Goal: Information Seeking & Learning: Learn about a topic

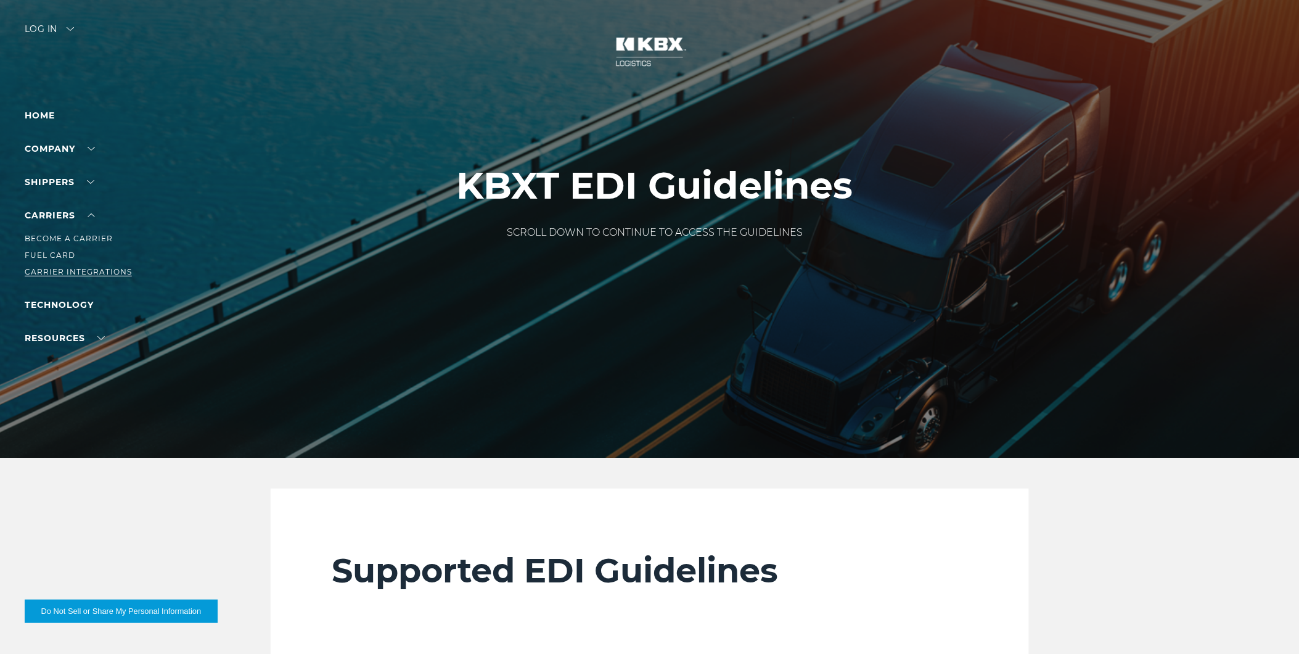
click at [89, 268] on link "Carrier Integrations" at bounding box center [78, 271] width 107 height 9
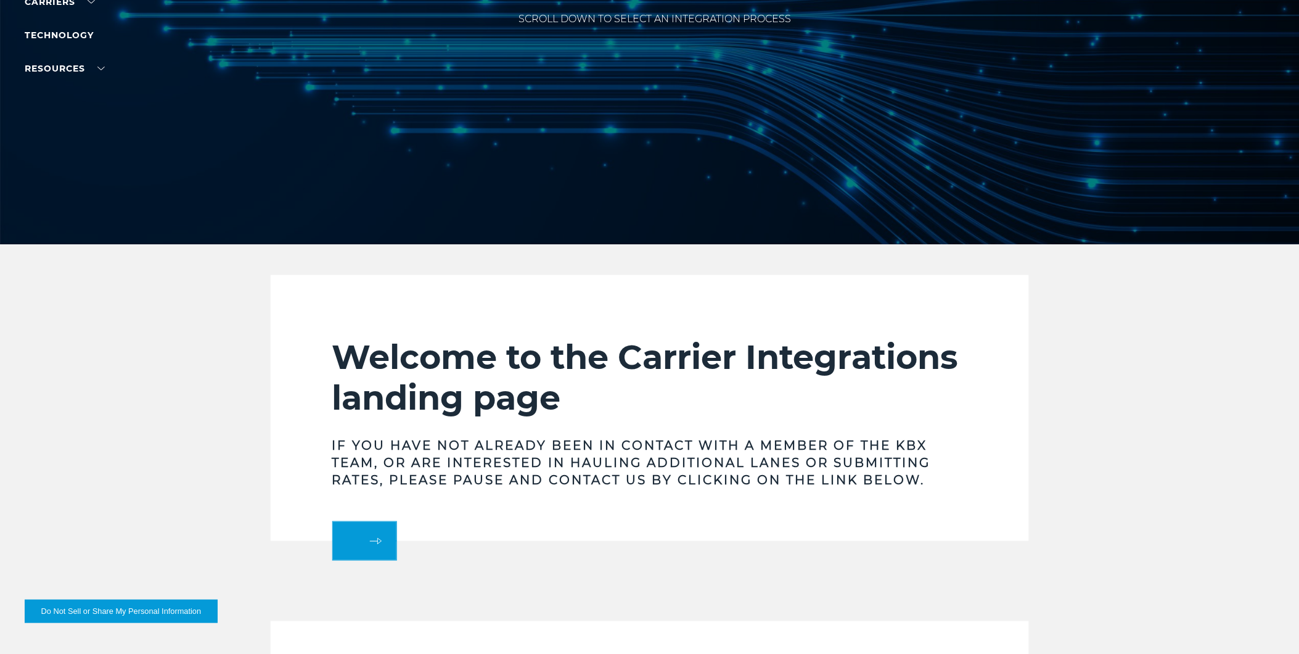
scroll to position [68, 0]
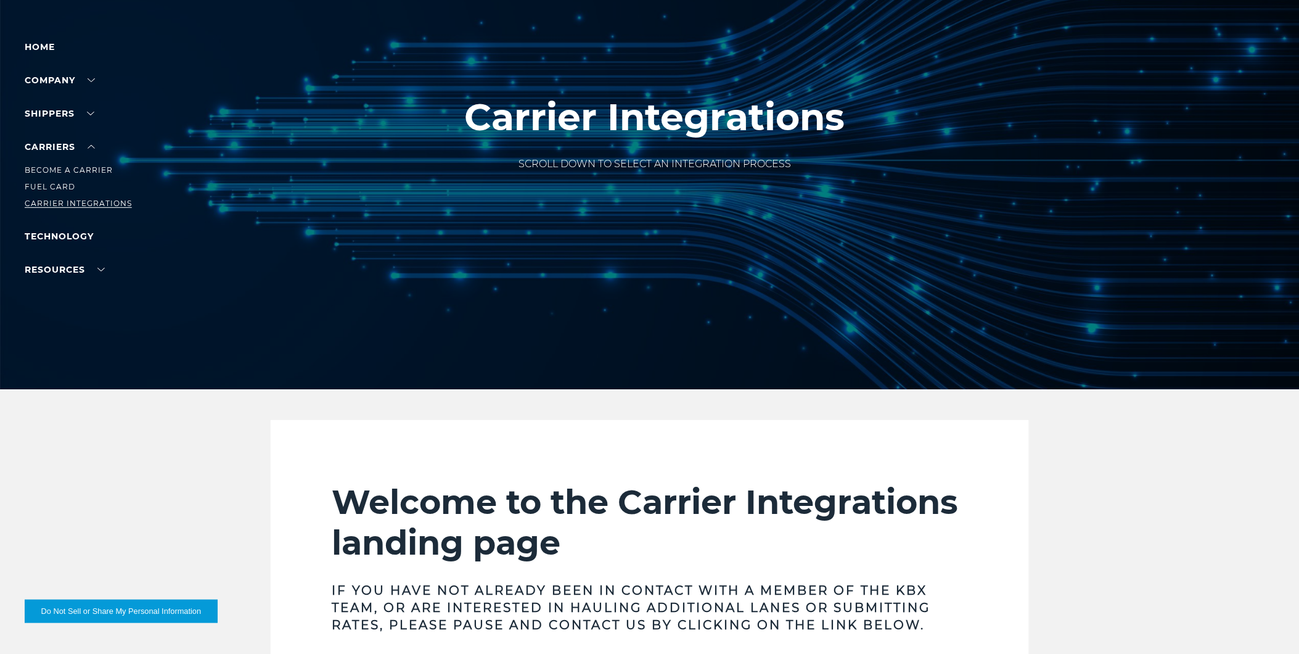
click at [82, 203] on link "Carrier Integrations" at bounding box center [78, 203] width 107 height 9
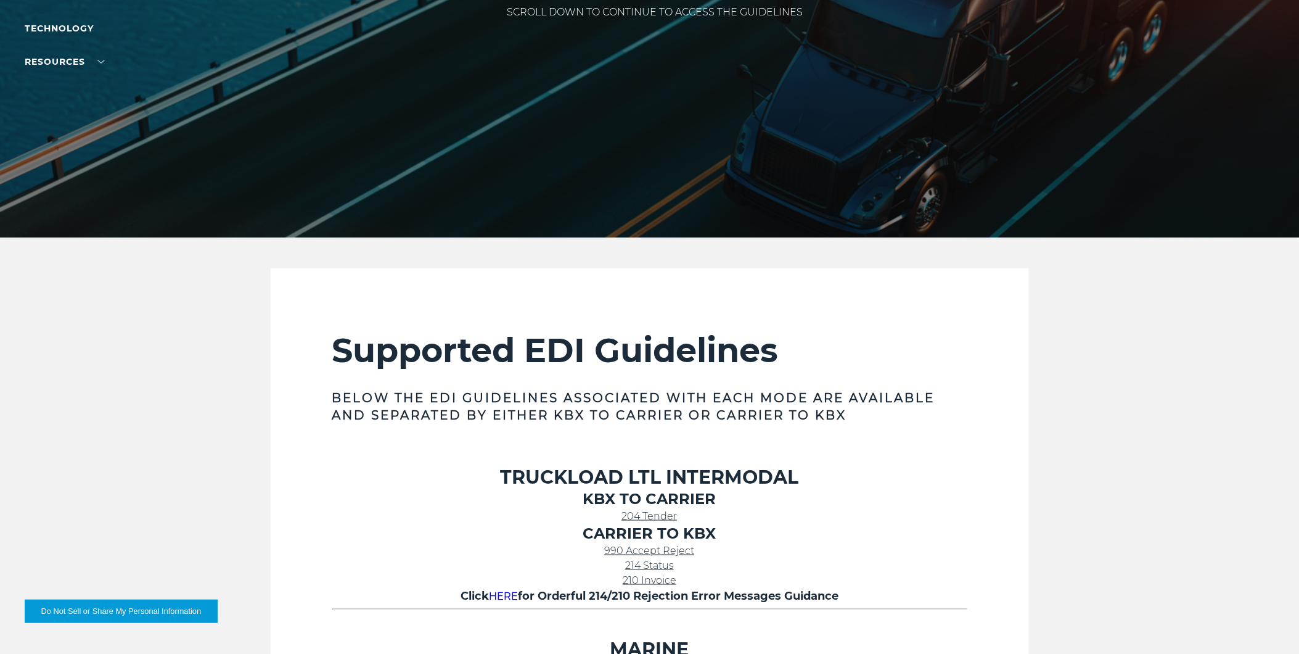
scroll to position [342, 0]
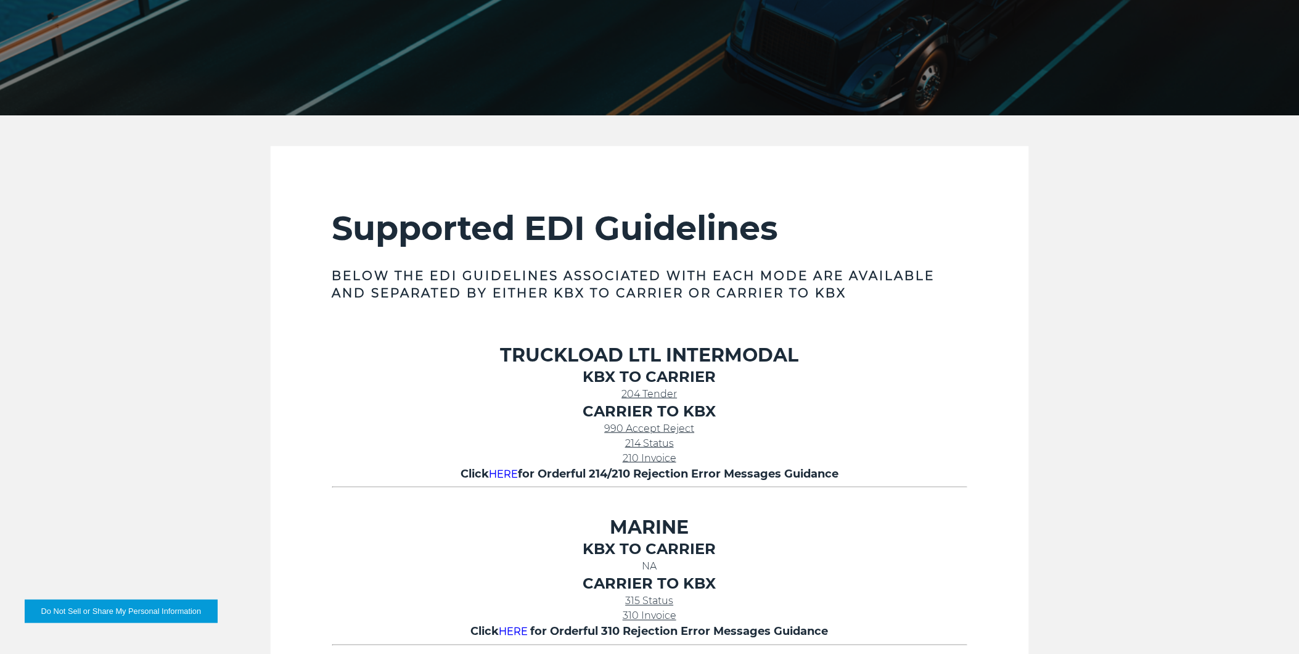
click at [654, 438] on span "214 Status" at bounding box center [649, 443] width 49 height 12
